Goal: Task Accomplishment & Management: Complete application form

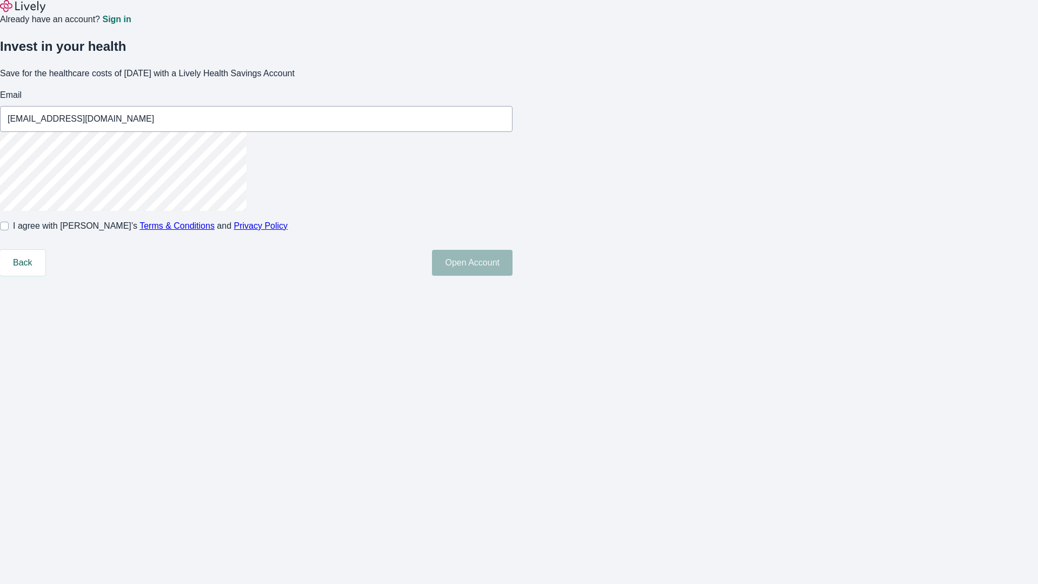
click at [9, 230] on input "I agree with Lively’s Terms & Conditions and Privacy Policy" at bounding box center [4, 226] width 9 height 9
checkbox input "true"
click at [513, 276] on button "Open Account" at bounding box center [472, 263] width 81 height 26
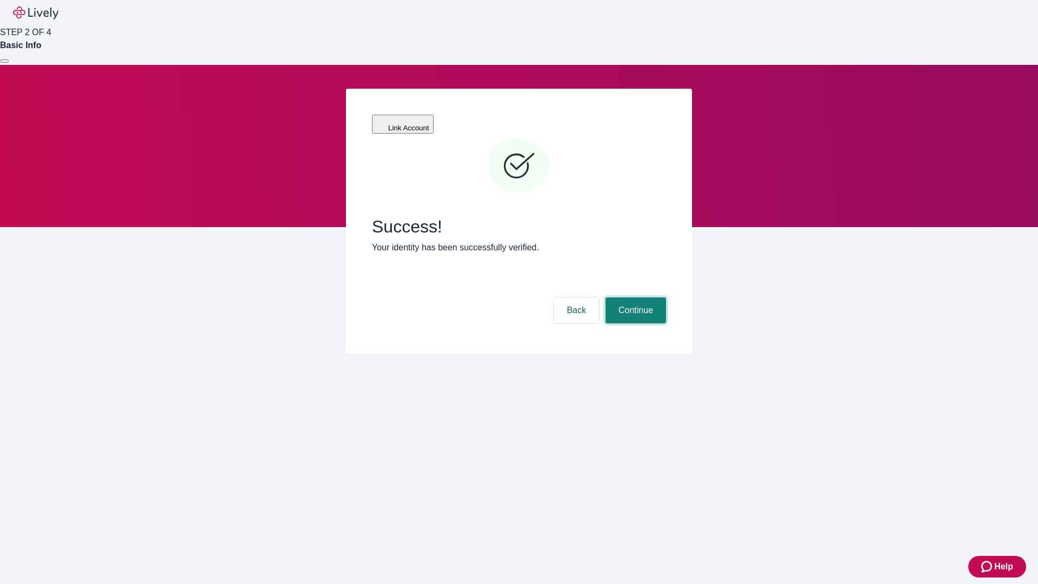
click at [634, 297] on button "Continue" at bounding box center [636, 310] width 61 height 26
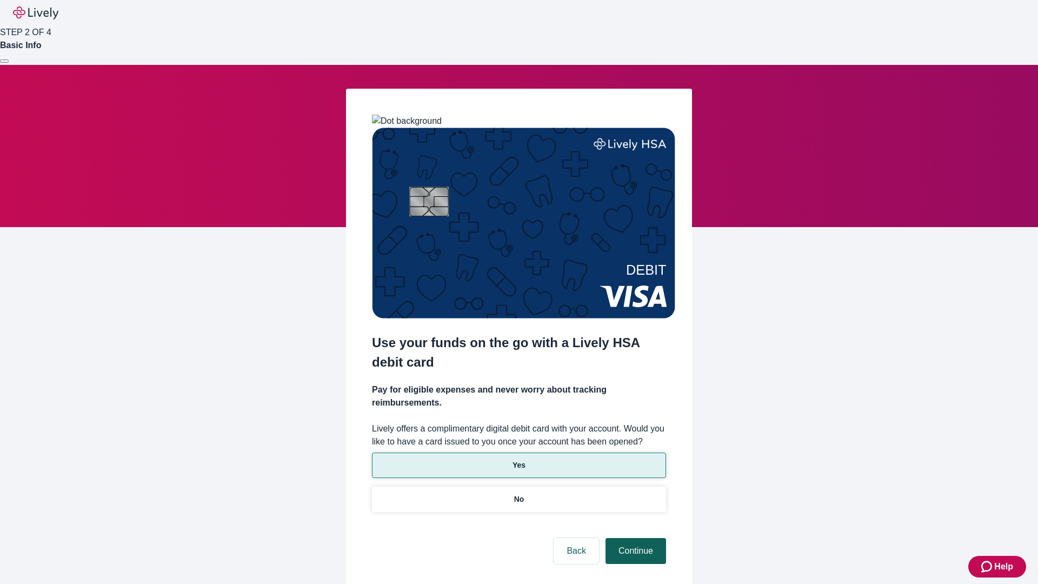
click at [518, 460] on p "Yes" at bounding box center [519, 465] width 13 height 11
click at [634, 538] on button "Continue" at bounding box center [636, 551] width 61 height 26
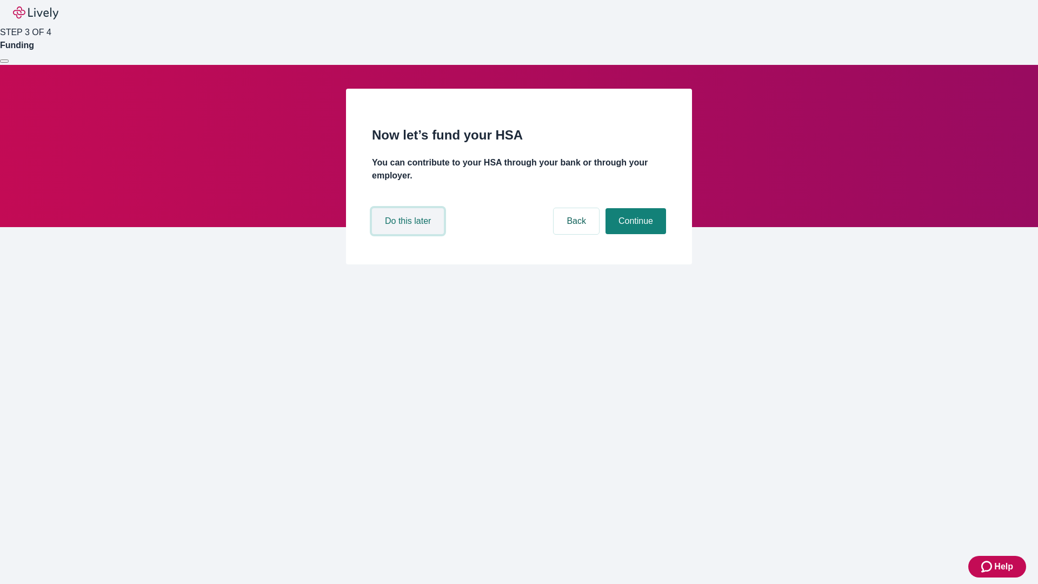
click at [409, 234] on button "Do this later" at bounding box center [408, 221] width 72 height 26
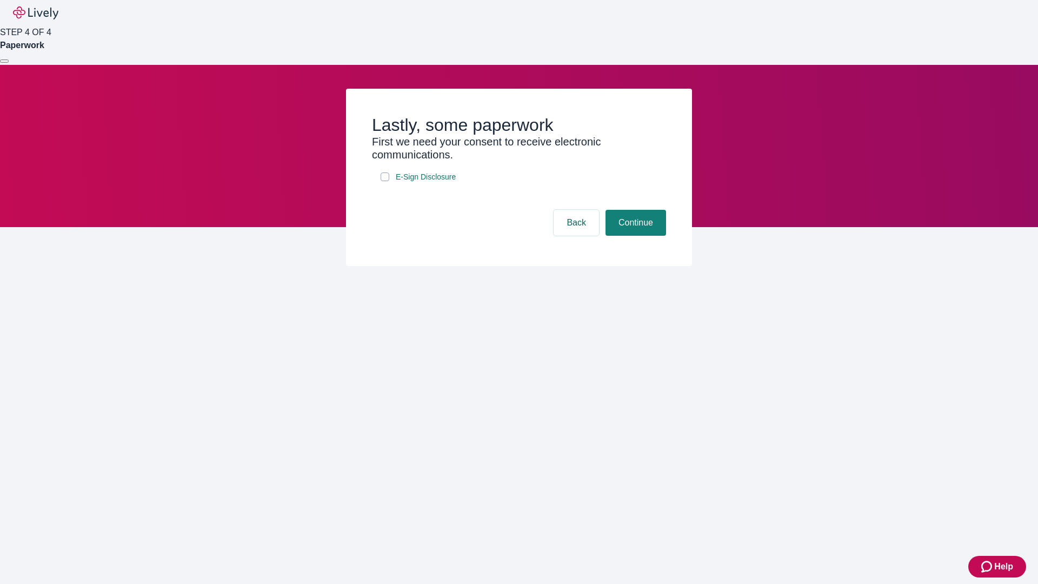
click at [385, 181] on input "E-Sign Disclosure" at bounding box center [385, 176] width 9 height 9
checkbox input "true"
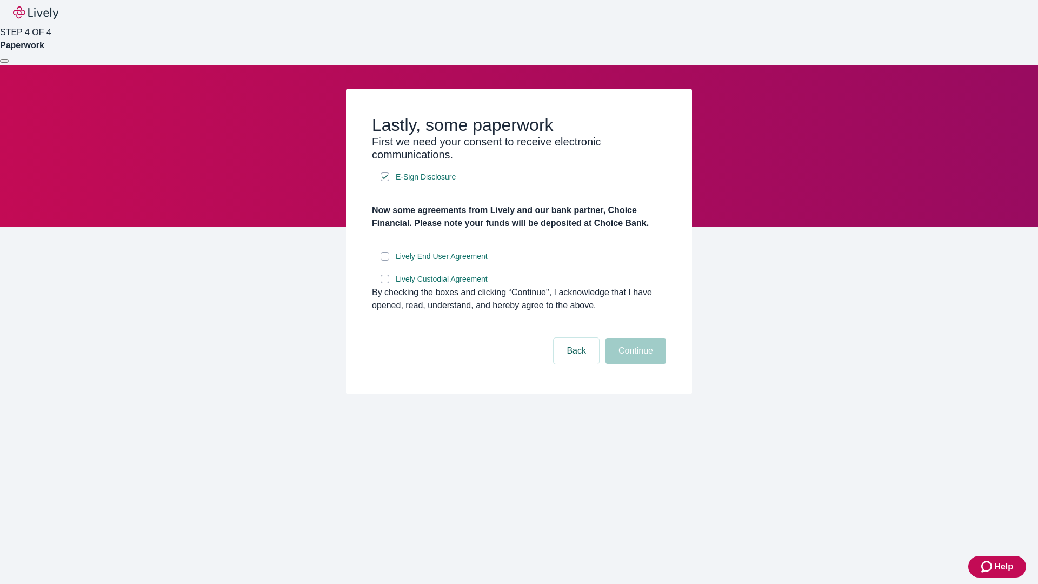
click at [385, 261] on input "Lively End User Agreement" at bounding box center [385, 256] width 9 height 9
checkbox input "true"
click at [385, 283] on input "Lively Custodial Agreement" at bounding box center [385, 279] width 9 height 9
checkbox input "true"
click at [634, 364] on button "Continue" at bounding box center [636, 351] width 61 height 26
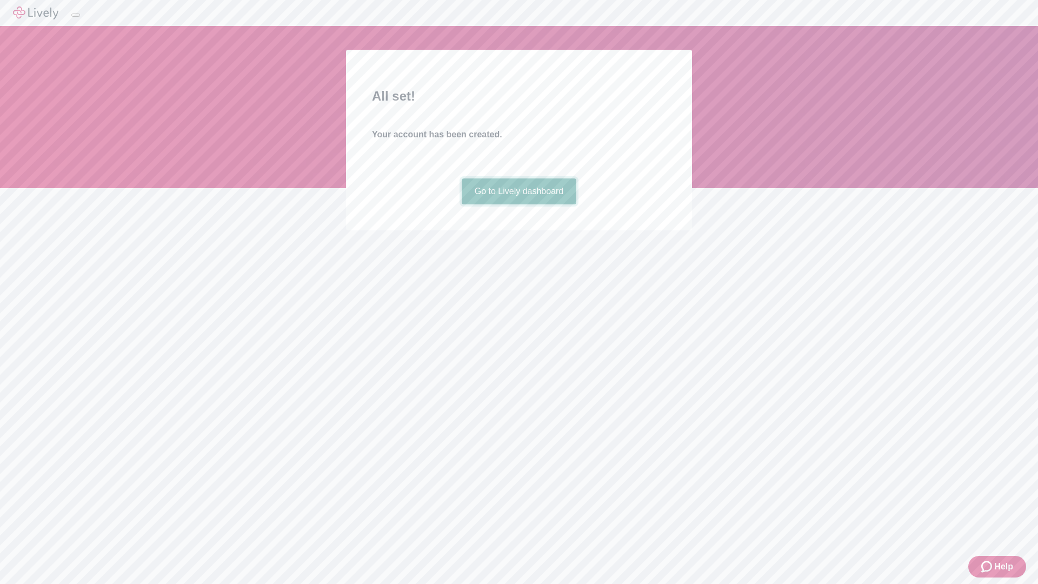
click at [518, 204] on link "Go to Lively dashboard" at bounding box center [519, 191] width 115 height 26
